Goal: Task Accomplishment & Management: Manage account settings

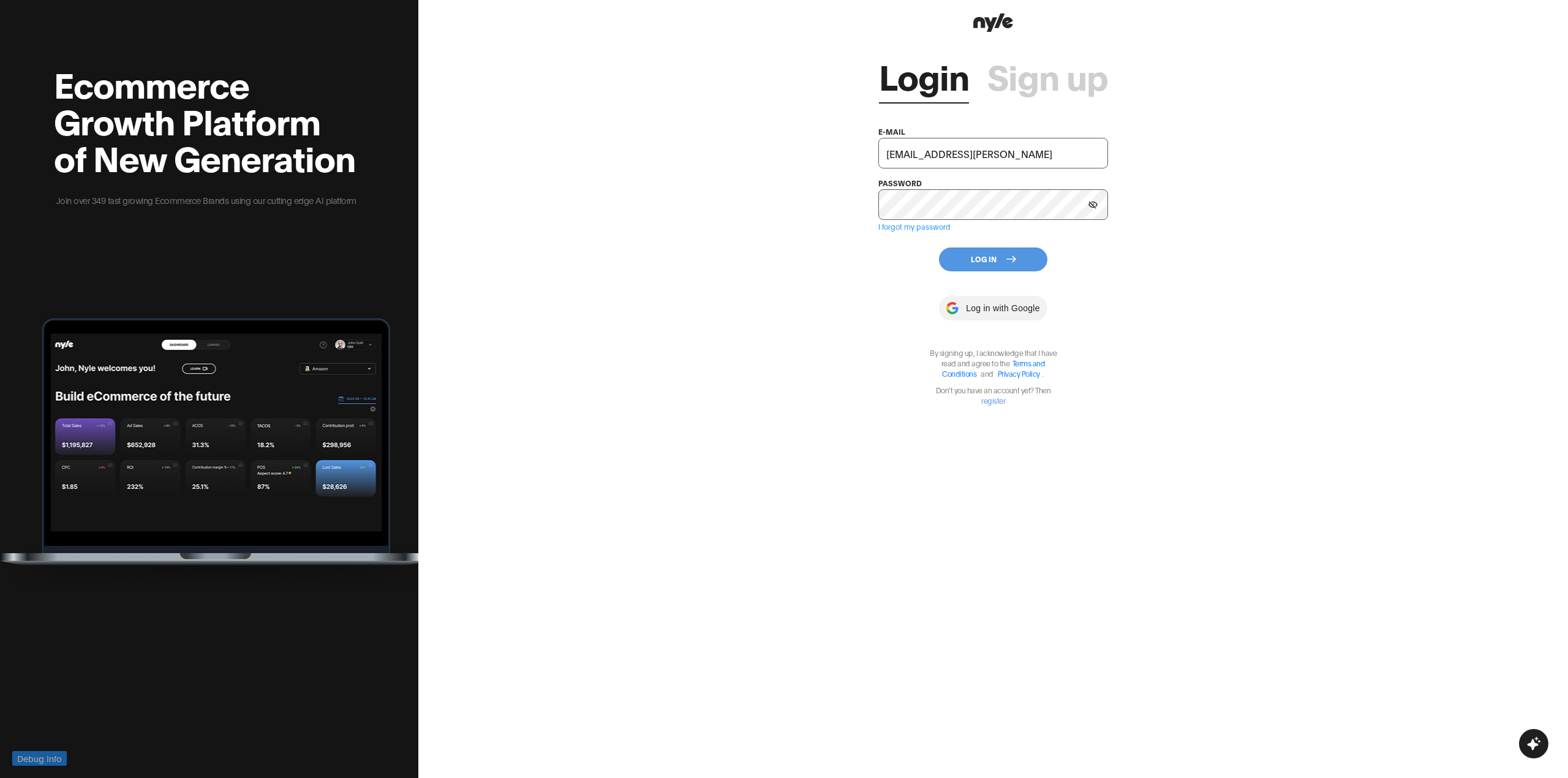
click at [971, 163] on input "[EMAIL_ADDRESS][PERSON_NAME]" at bounding box center [993, 153] width 230 height 31
paste input "chaggy"
type input "[EMAIL_ADDRESS][PERSON_NAME]"
click at [946, 252] on button "Log In" at bounding box center [993, 259] width 108 height 24
click at [997, 263] on button "Log In" at bounding box center [993, 259] width 108 height 24
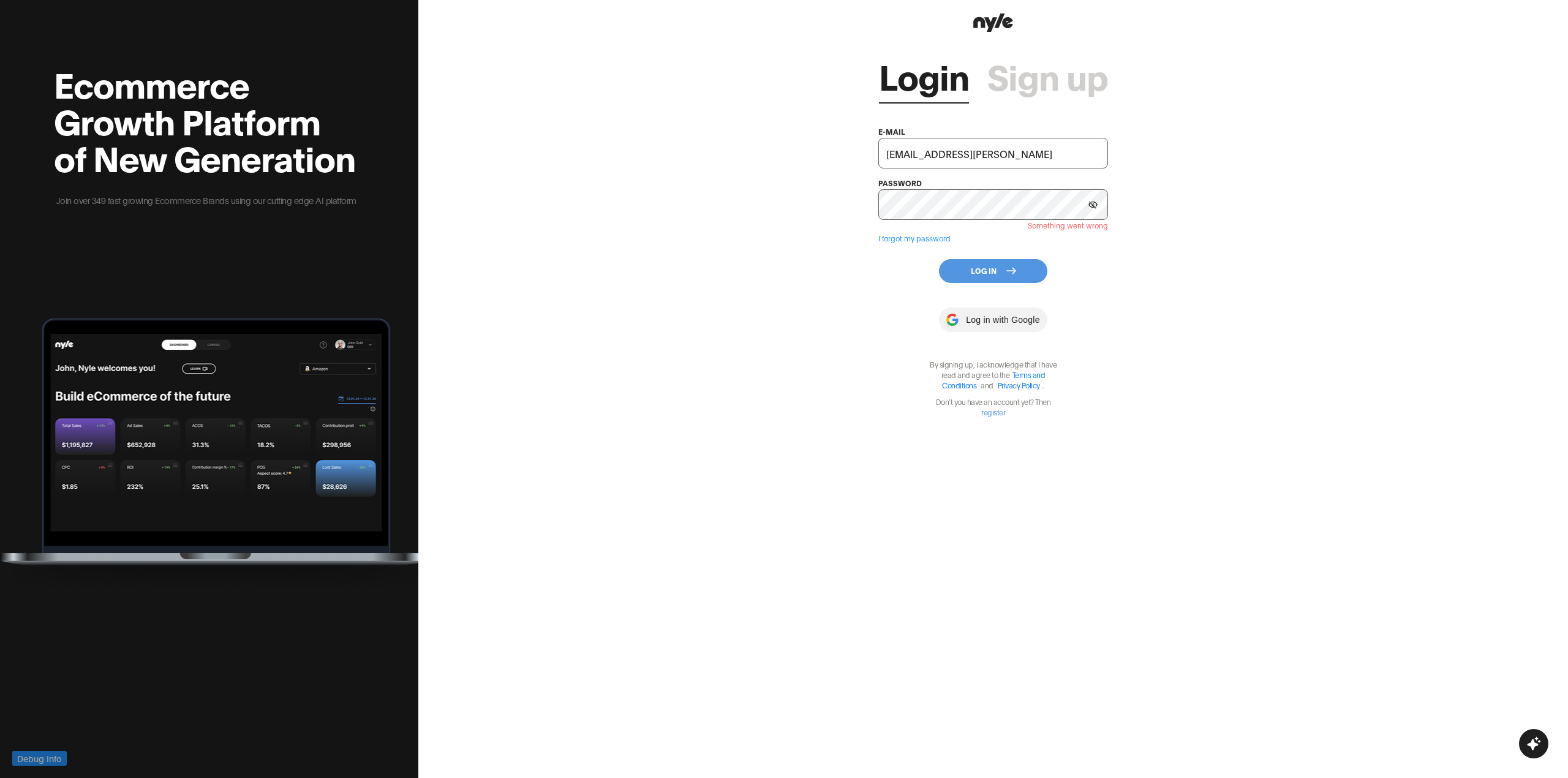
click at [970, 162] on input "[EMAIL_ADDRESS][PERSON_NAME]" at bounding box center [993, 153] width 230 height 31
drag, startPoint x: 956, startPoint y: 153, endPoint x: 799, endPoint y: 119, distance: 160.6
click at [799, 119] on div "Login Sign up e-mail [EMAIL_ADDRESS][PERSON_NAME] password Something went wrong…" at bounding box center [993, 389] width 1149 height 778
type input "ы"
type input "[EMAIL_ADDRESS][PERSON_NAME]"
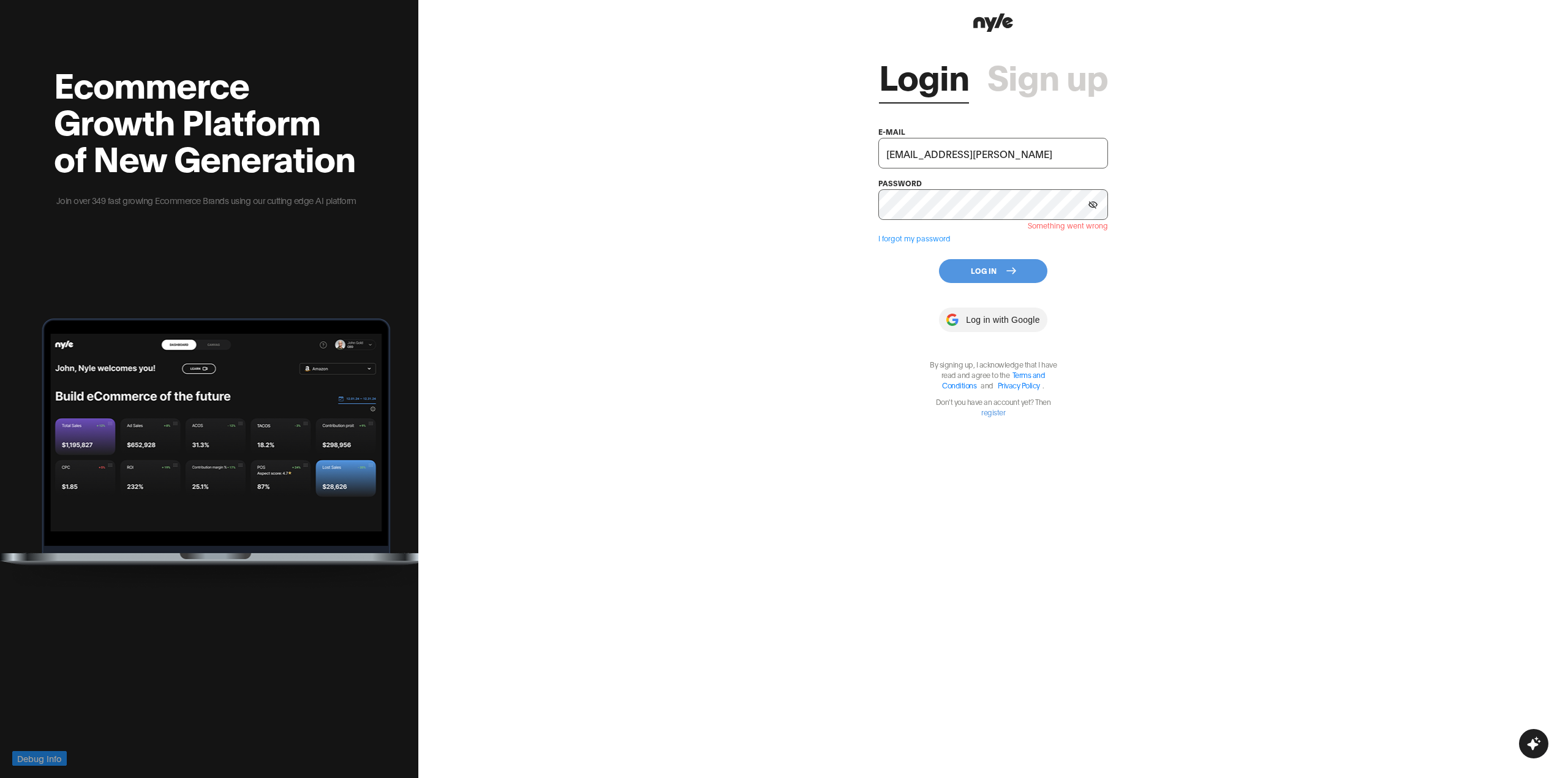
click at [1020, 271] on button "Log In" at bounding box center [993, 271] width 108 height 24
click at [27, 631] on div "Ecommerce Growth Platform of New Generation Join over 349 fast growing Ecommerc…" at bounding box center [209, 389] width 419 height 778
click at [981, 280] on button "Log In" at bounding box center [993, 271] width 108 height 24
